Goal: Navigation & Orientation: Find specific page/section

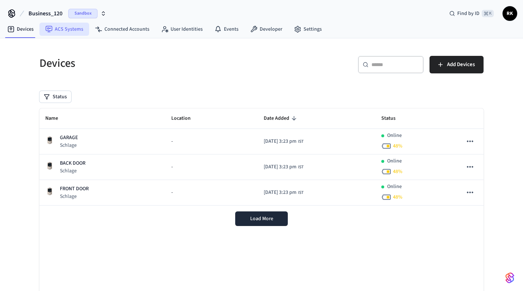
click at [68, 31] on link "ACS Systems" at bounding box center [64, 29] width 50 height 13
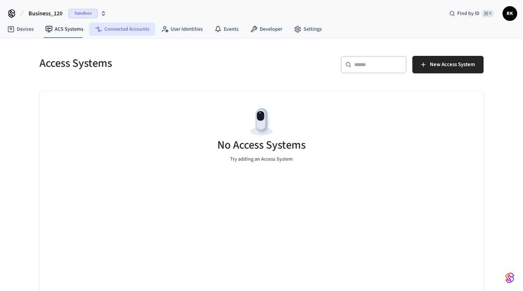
click at [124, 30] on link "Connected Accounts" at bounding box center [122, 29] width 66 height 13
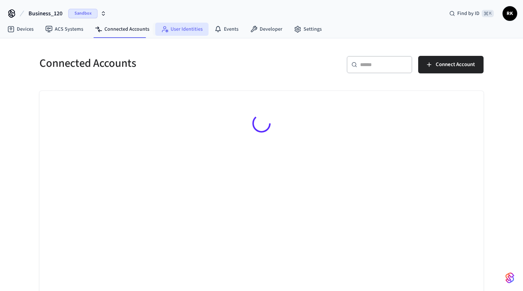
click at [179, 28] on link "User Identities" at bounding box center [181, 29] width 53 height 13
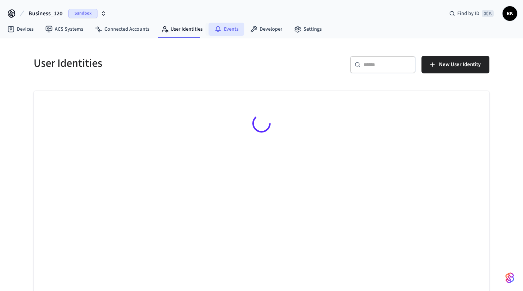
click at [230, 27] on link "Events" at bounding box center [226, 29] width 36 height 13
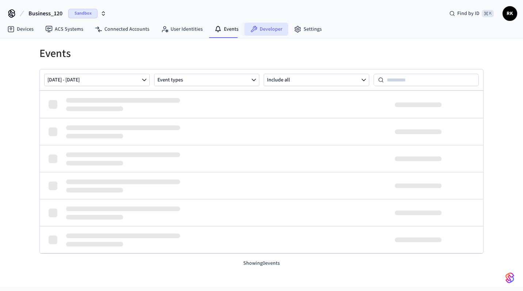
click at [265, 27] on link "Developer" at bounding box center [266, 29] width 44 height 13
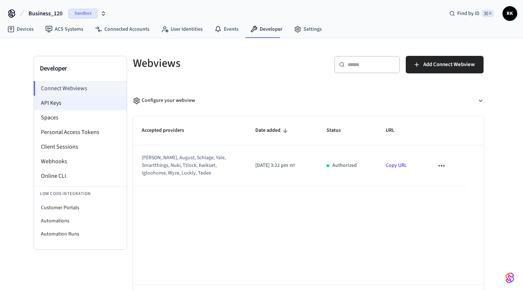
click at [71, 100] on li "API Keys" at bounding box center [80, 103] width 93 height 15
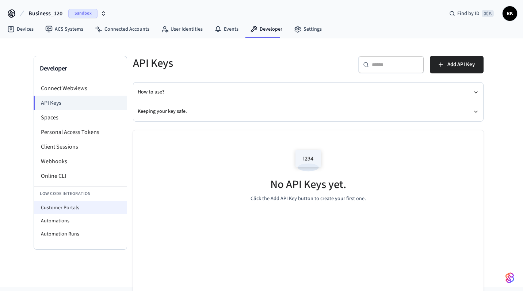
click at [74, 206] on li "Customer Portals" at bounding box center [80, 207] width 93 height 13
click at [68, 221] on li "Automations" at bounding box center [80, 220] width 93 height 13
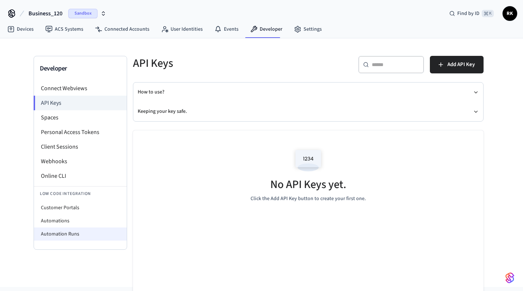
click at [84, 233] on li "Automation Runs" at bounding box center [80, 233] width 93 height 13
